Goal: Obtain resource: Download file/media

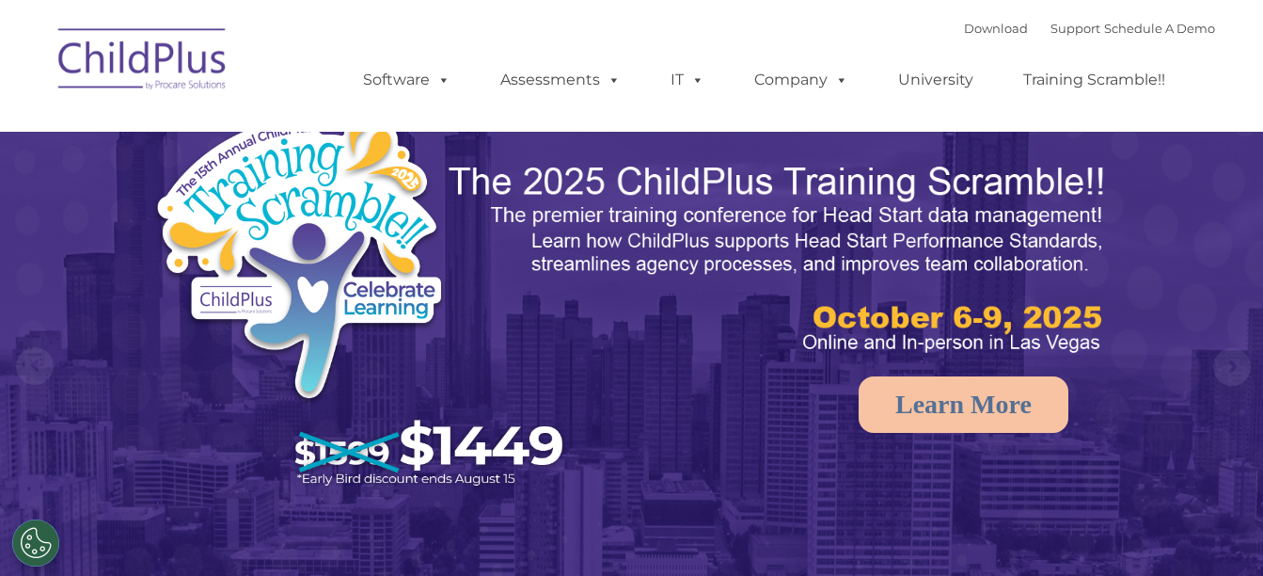
select select "MEDIUM"
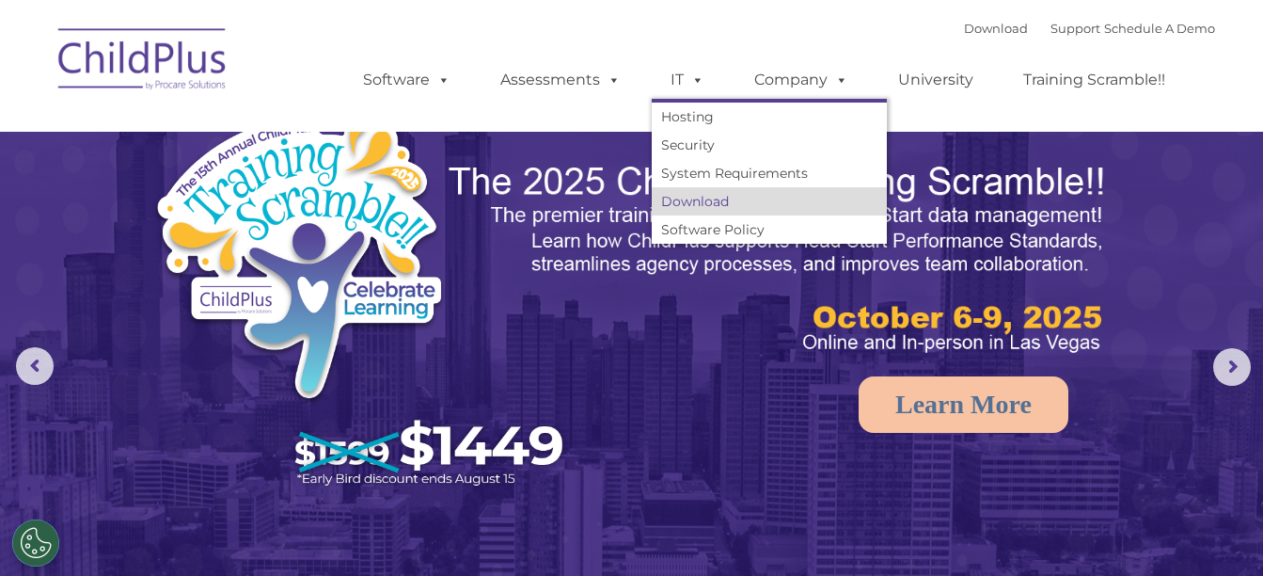
click at [691, 201] on link "Download" at bounding box center [769, 201] width 235 height 28
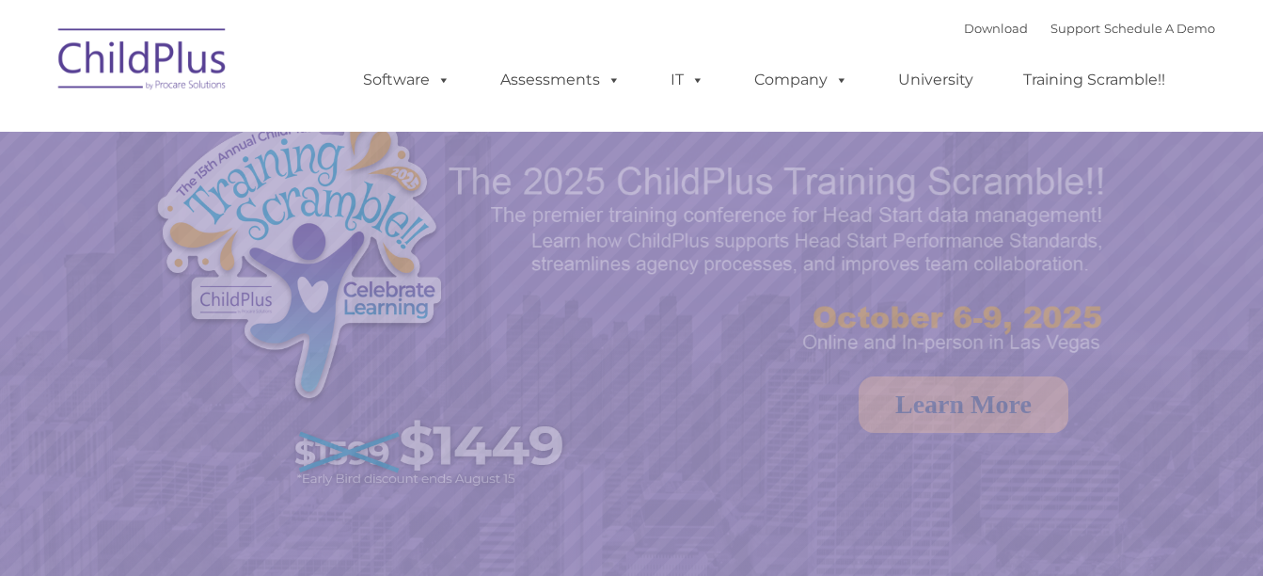
select select "MEDIUM"
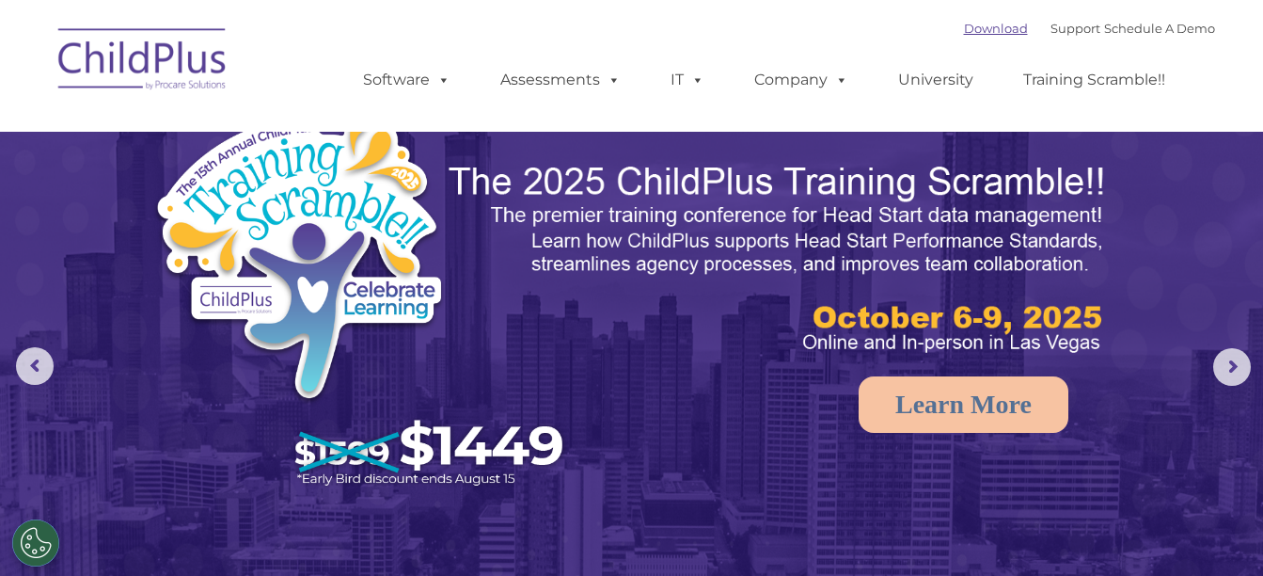
click at [975, 33] on link "Download" at bounding box center [996, 28] width 64 height 15
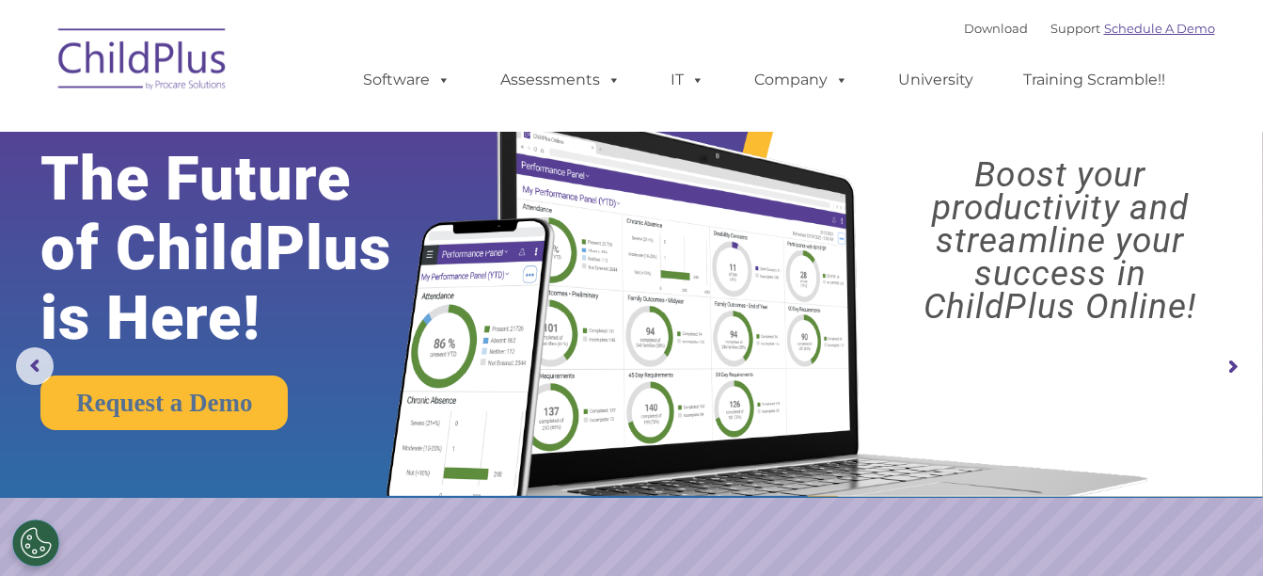
click at [1160, 25] on link "Schedule A Demo" at bounding box center [1159, 28] width 111 height 15
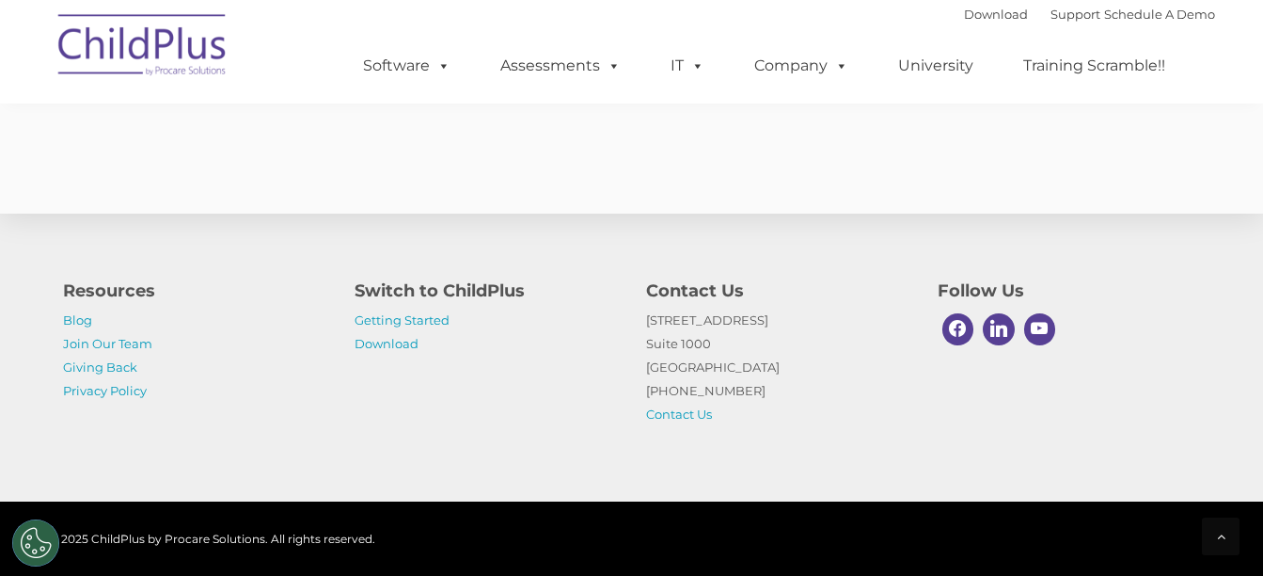
scroll to position [1778, 0]
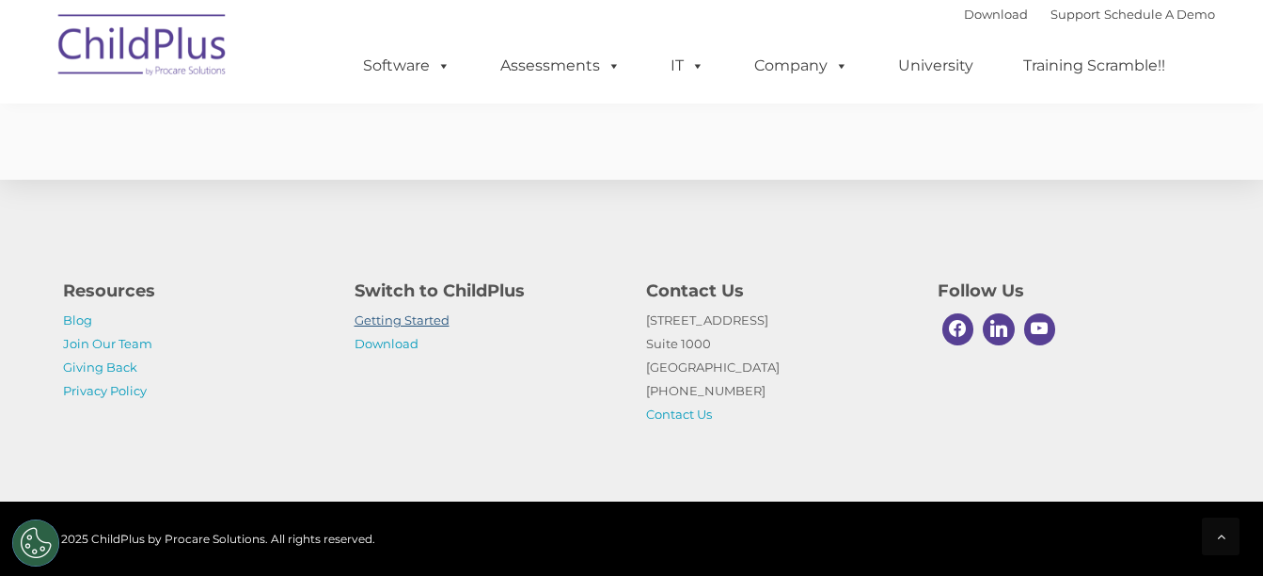
click at [363, 317] on link "Getting Started" at bounding box center [402, 319] width 95 height 15
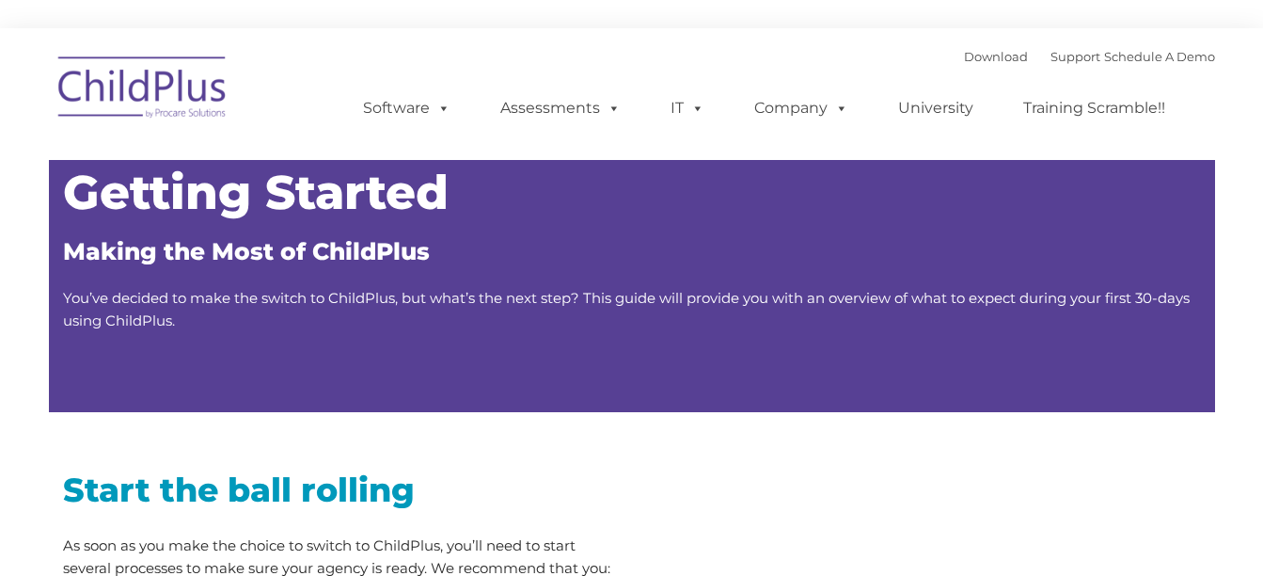
type input ""
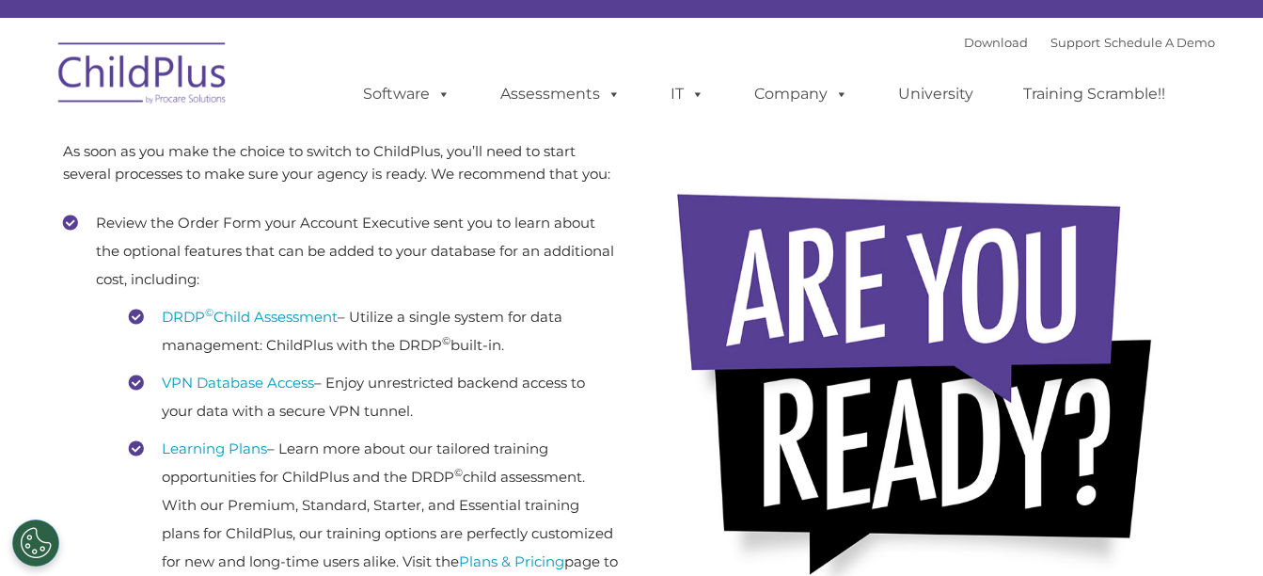
scroll to position [439, 0]
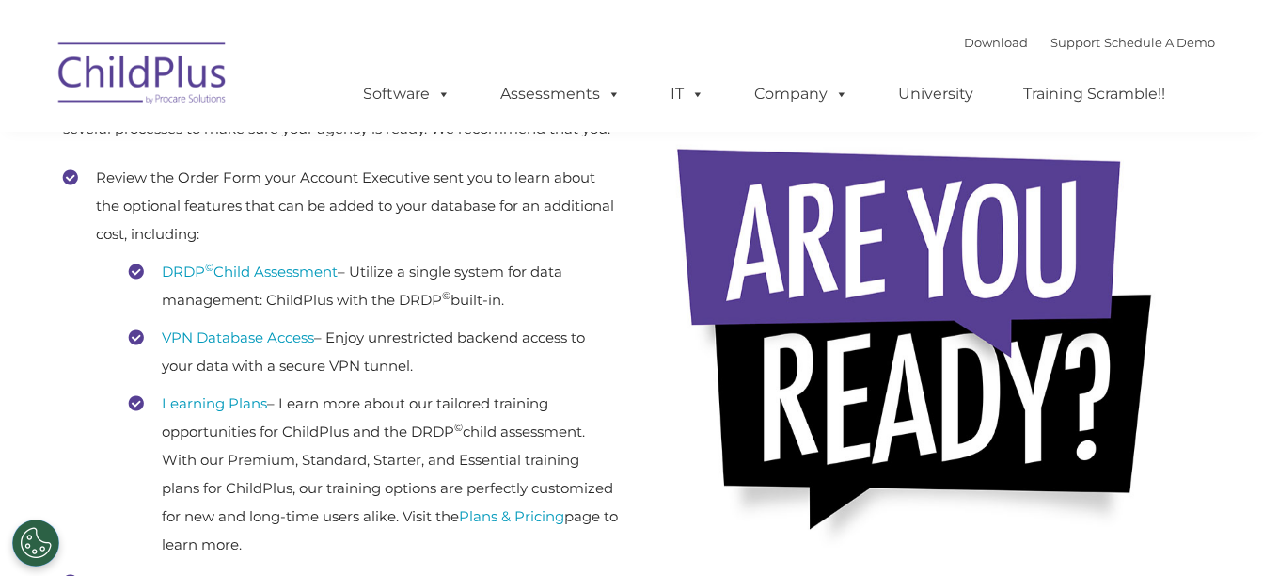
drag, startPoint x: 1261, startPoint y: 135, endPoint x: 1264, endPoint y: 177, distance: 42.4
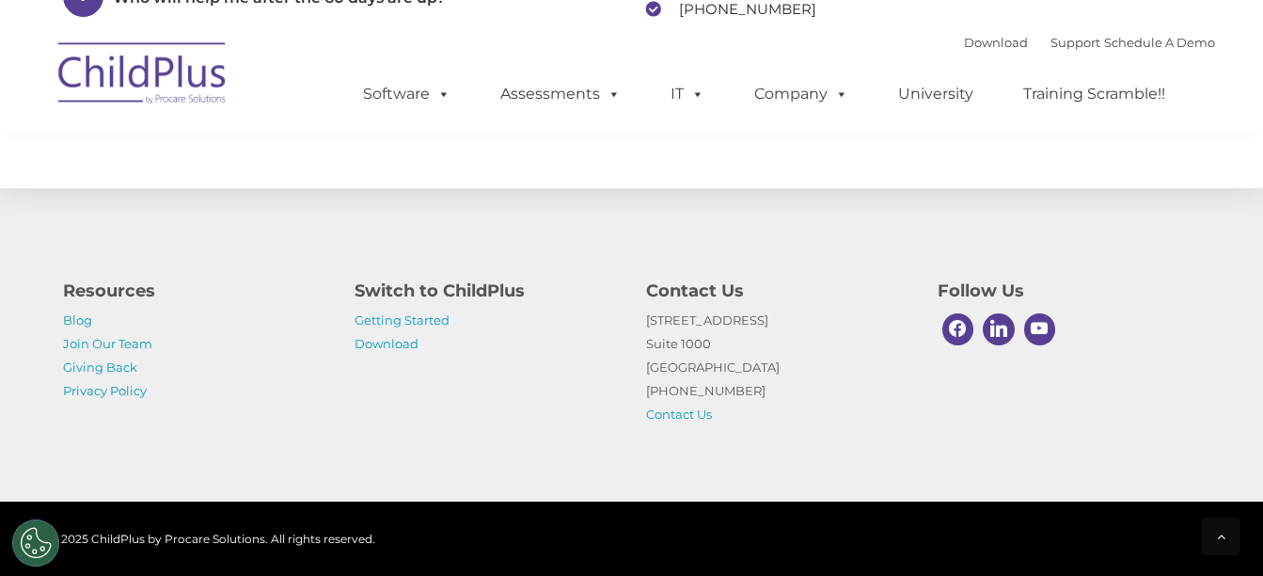
scroll to position [3081, 0]
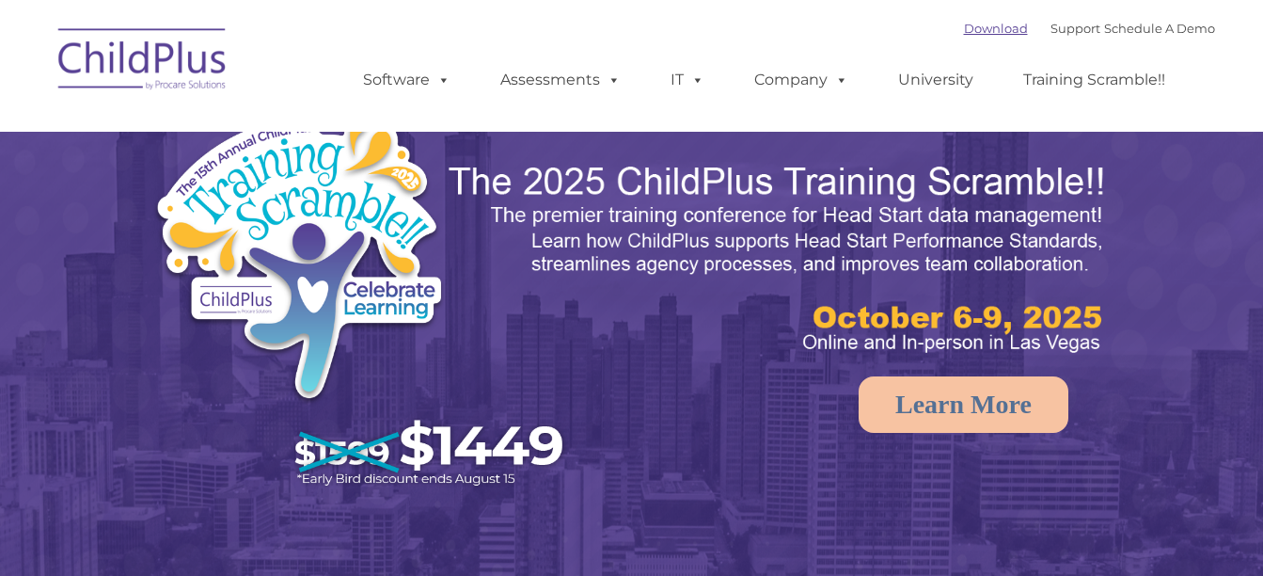
select select "MEDIUM"
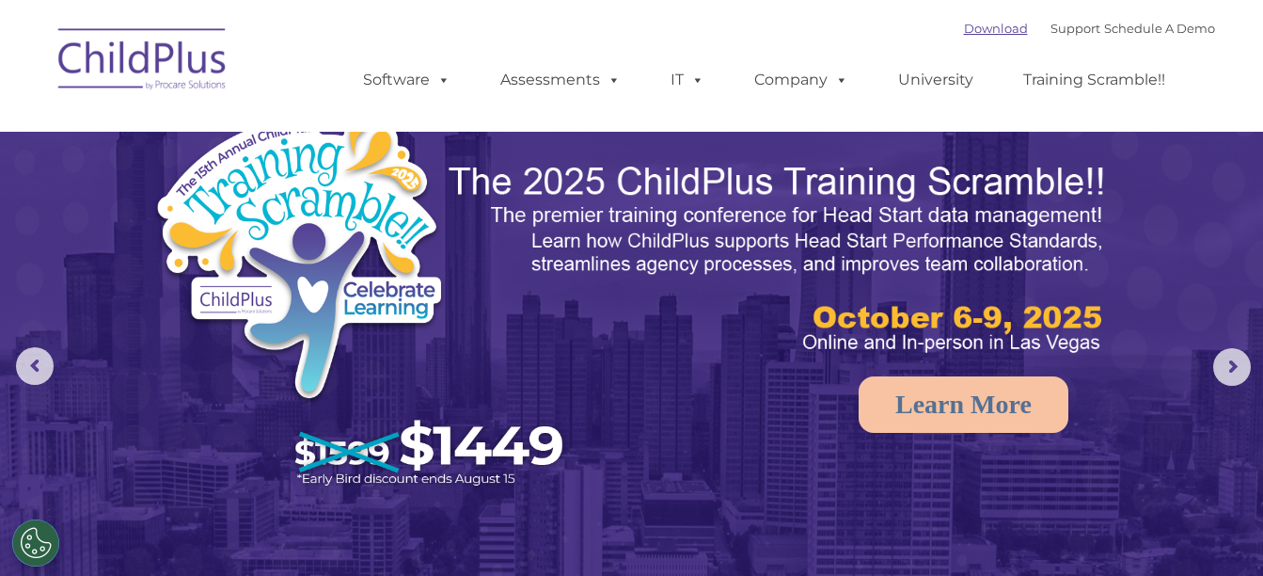
click at [965, 30] on link "Download" at bounding box center [996, 28] width 64 height 15
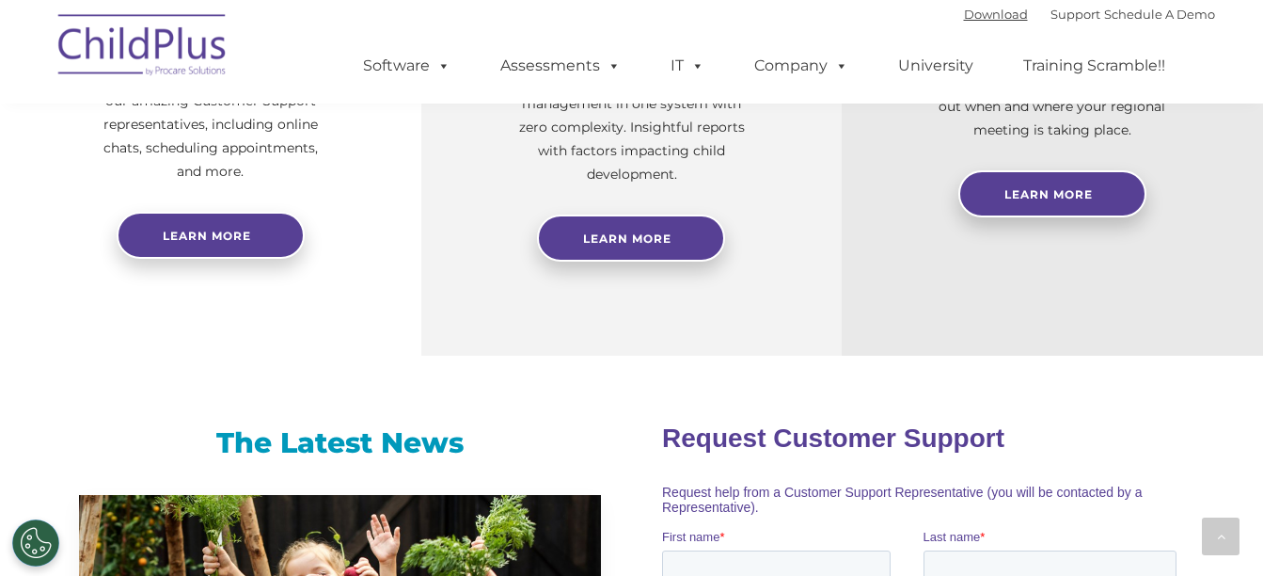
scroll to position [922, 0]
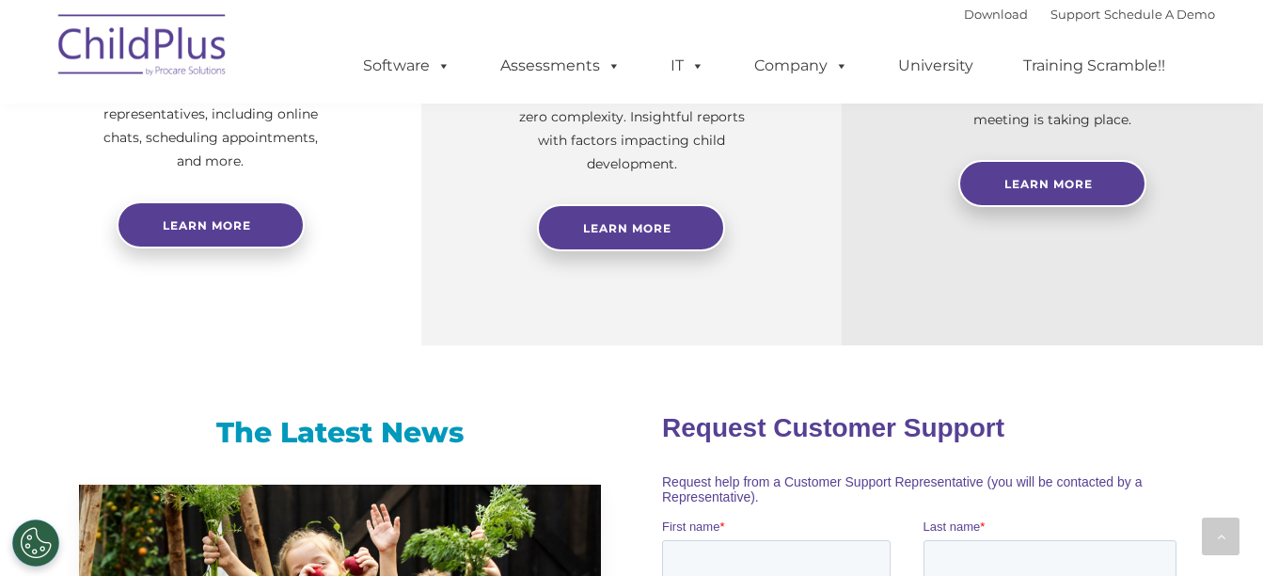
click at [1244, 216] on div "Free Regional Meetings Not using ChildPlus? These are a great opportunity to ne…" at bounding box center [1052, 78] width 421 height 533
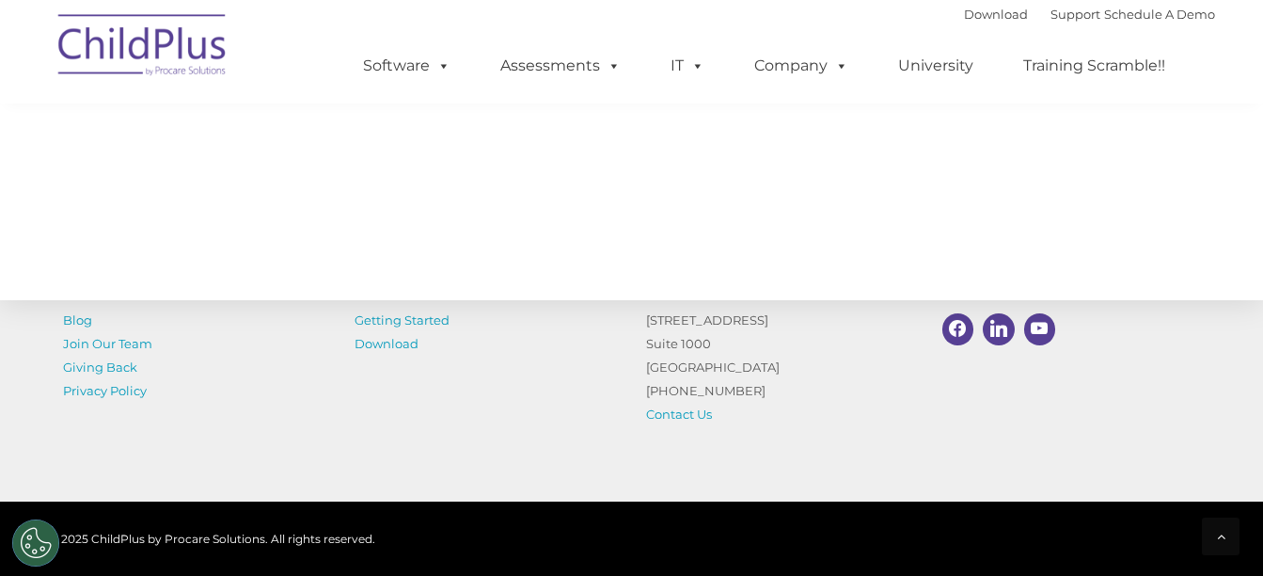
scroll to position [2246, 0]
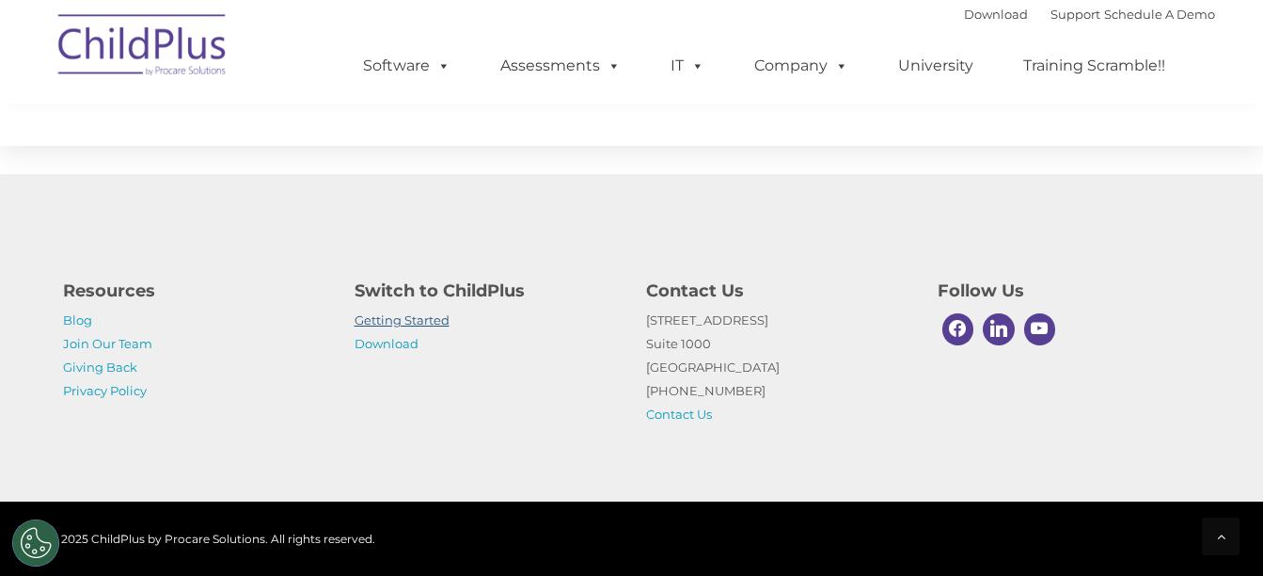
click at [408, 319] on link "Getting Started" at bounding box center [402, 319] width 95 height 15
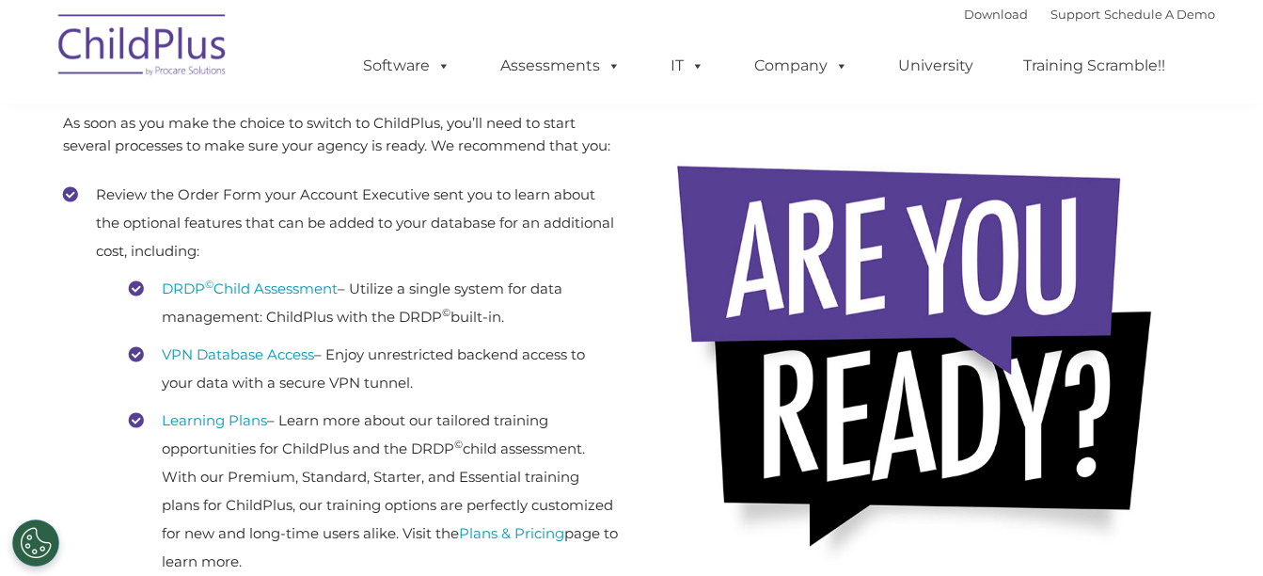
scroll to position [543, 0]
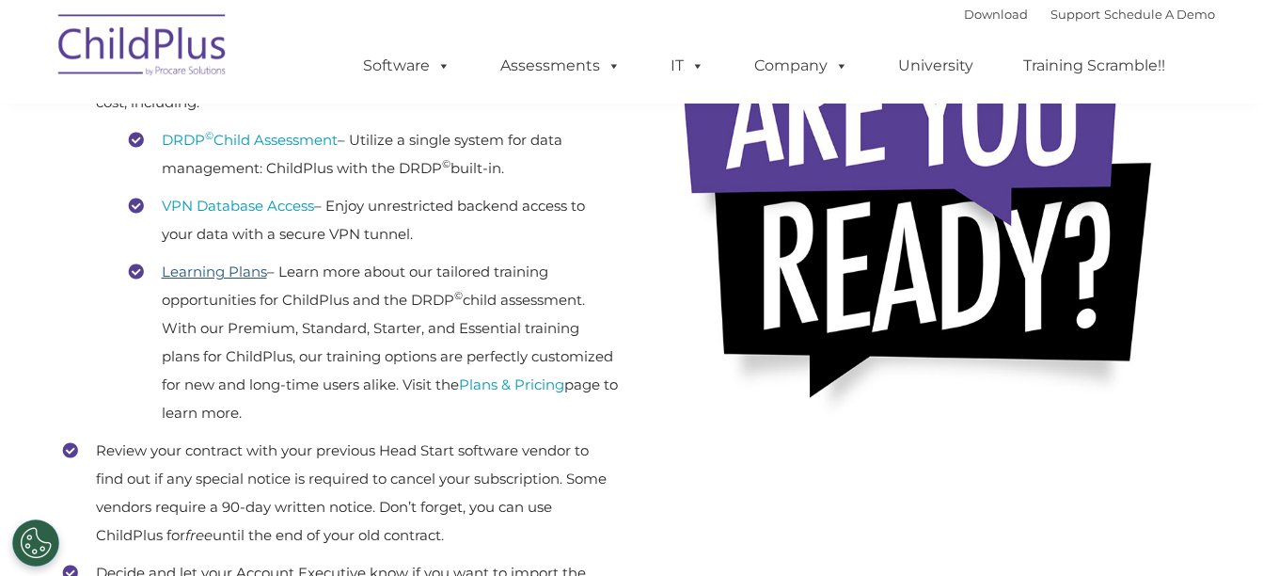
click at [228, 274] on link "Learning Plans" at bounding box center [214, 271] width 105 height 18
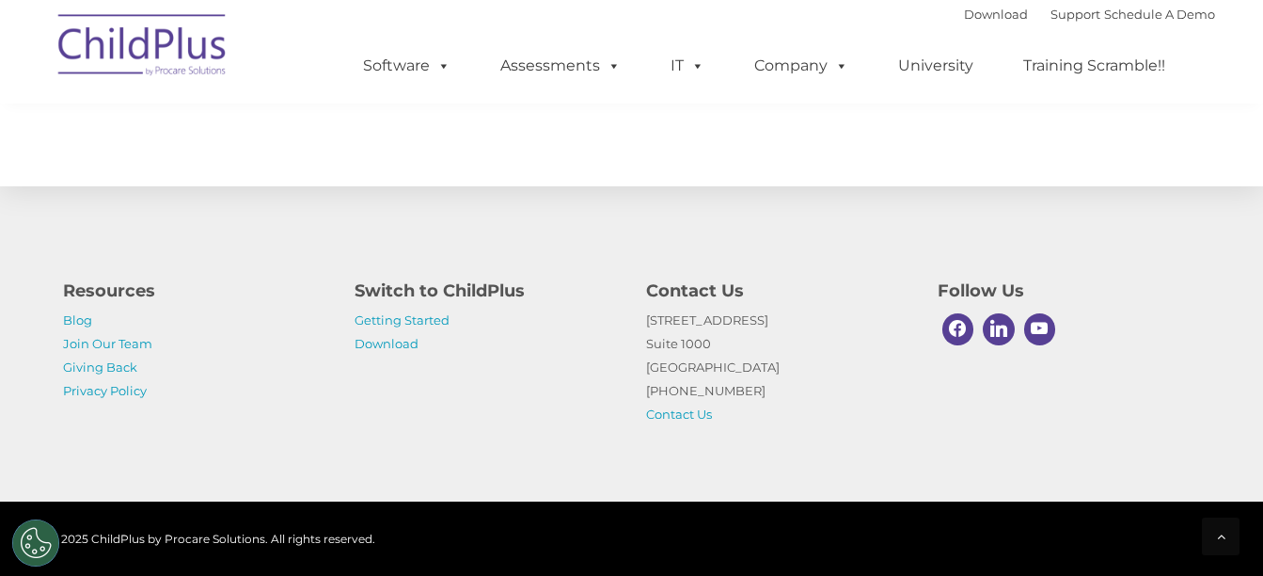
scroll to position [3029, 0]
click at [380, 345] on link "Download" at bounding box center [387, 343] width 64 height 15
